Goal: Task Accomplishment & Management: Complete application form

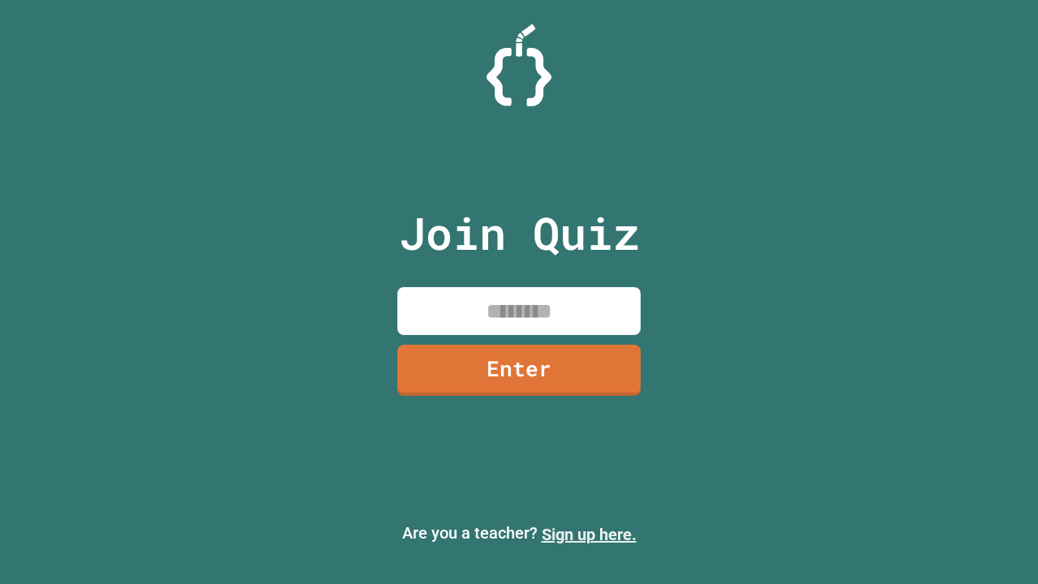
click at [589, 534] on link "Sign up here." at bounding box center [589, 534] width 95 height 19
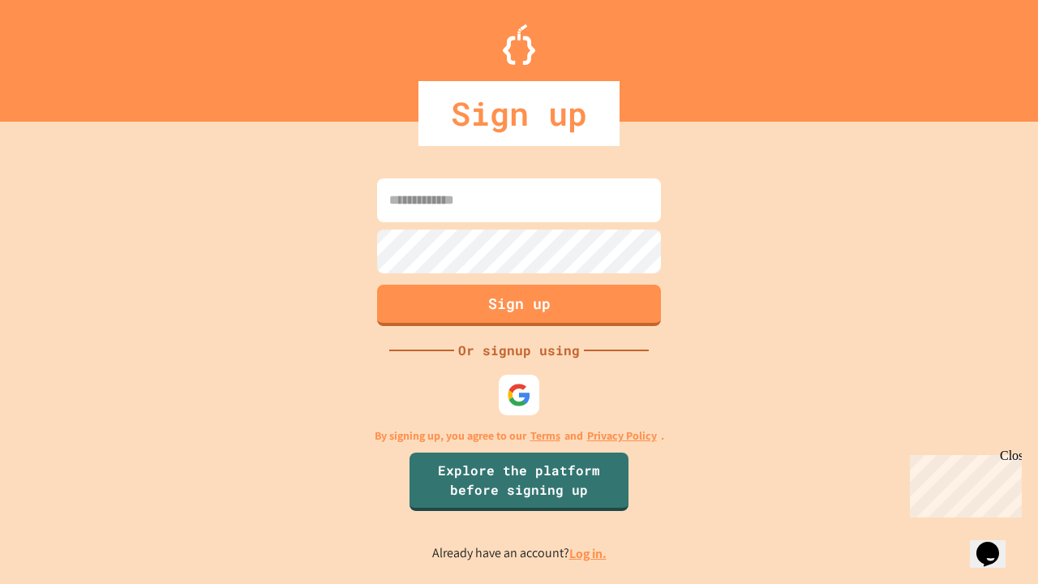
click at [589, 553] on link "Log in." at bounding box center [587, 553] width 37 height 17
